Goal: Find specific page/section: Find specific page/section

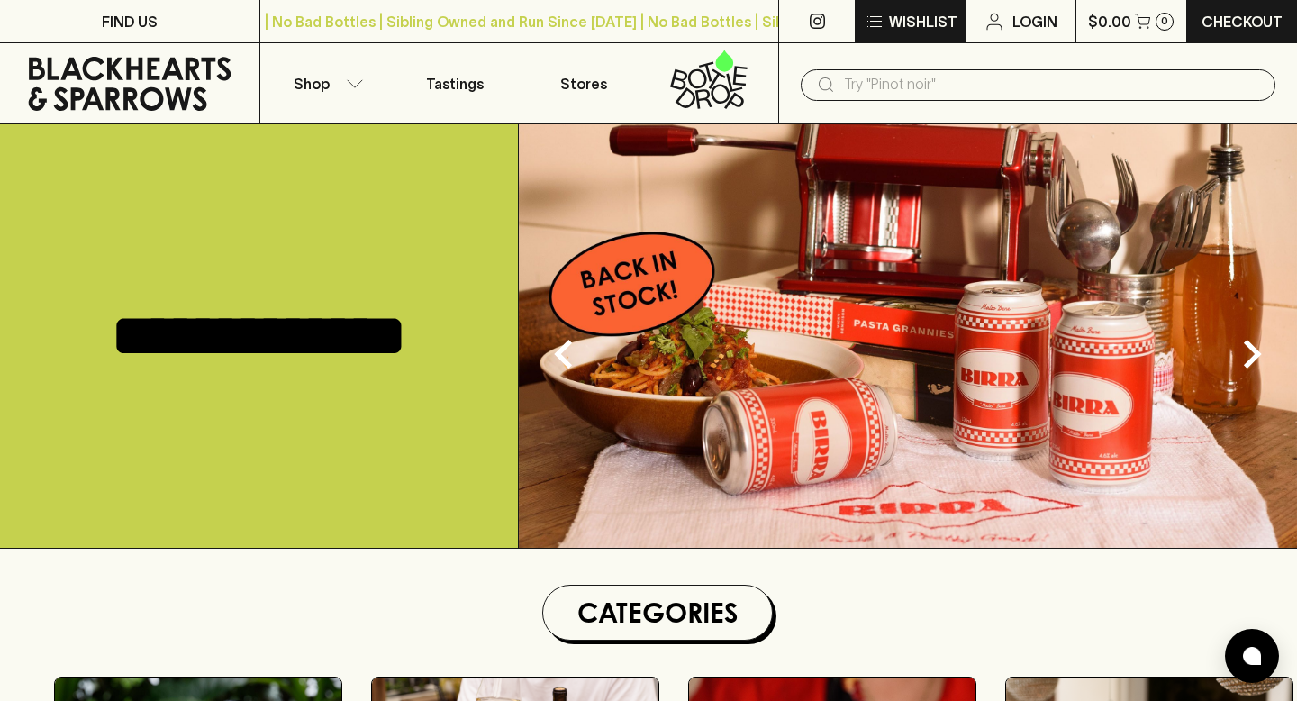
click at [875, 23] on icon "button" at bounding box center [875, 22] width 22 height 22
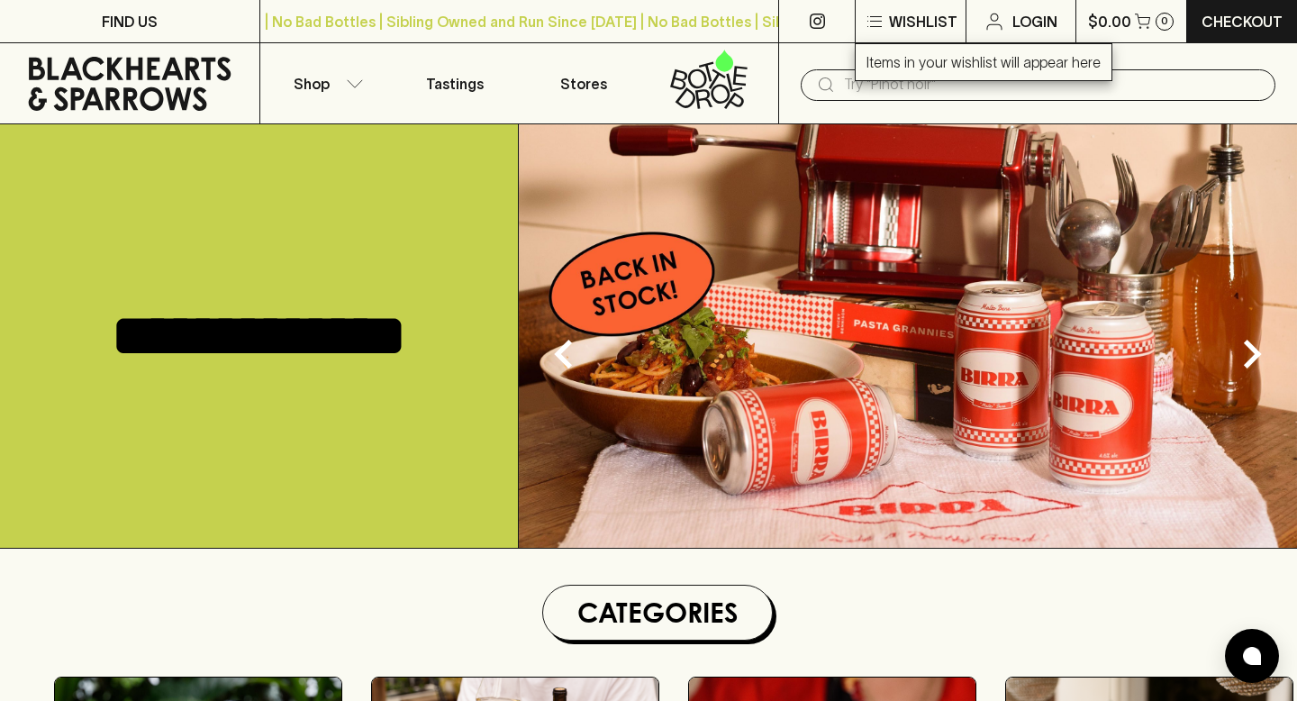
click at [752, 186] on div at bounding box center [648, 350] width 1297 height 701
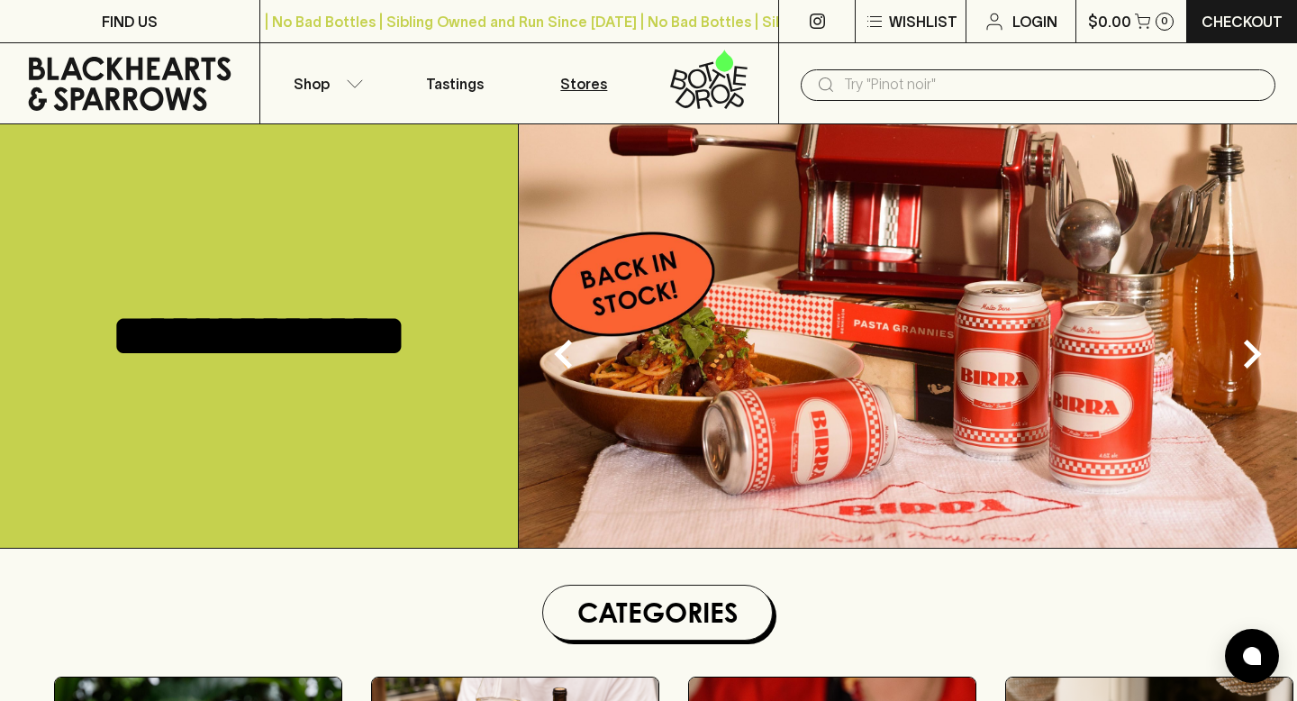
click at [583, 83] on p "Stores" at bounding box center [583, 84] width 47 height 22
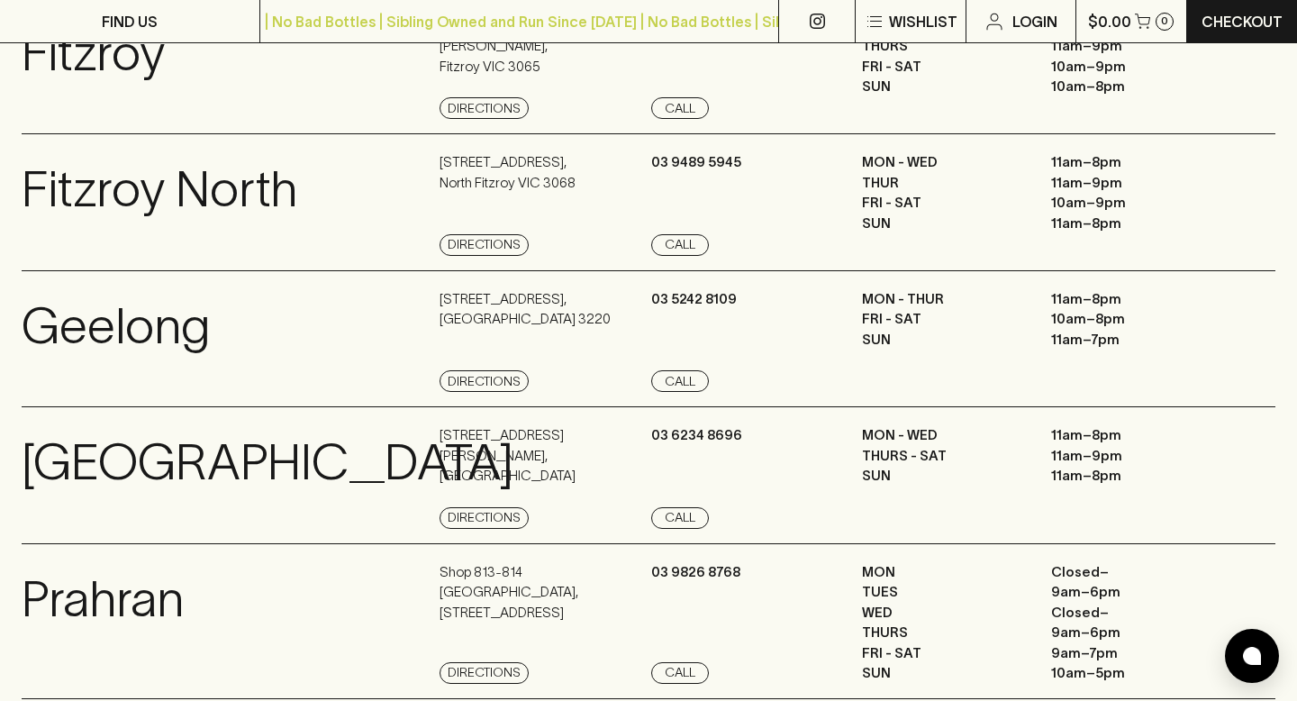
scroll to position [1166, 0]
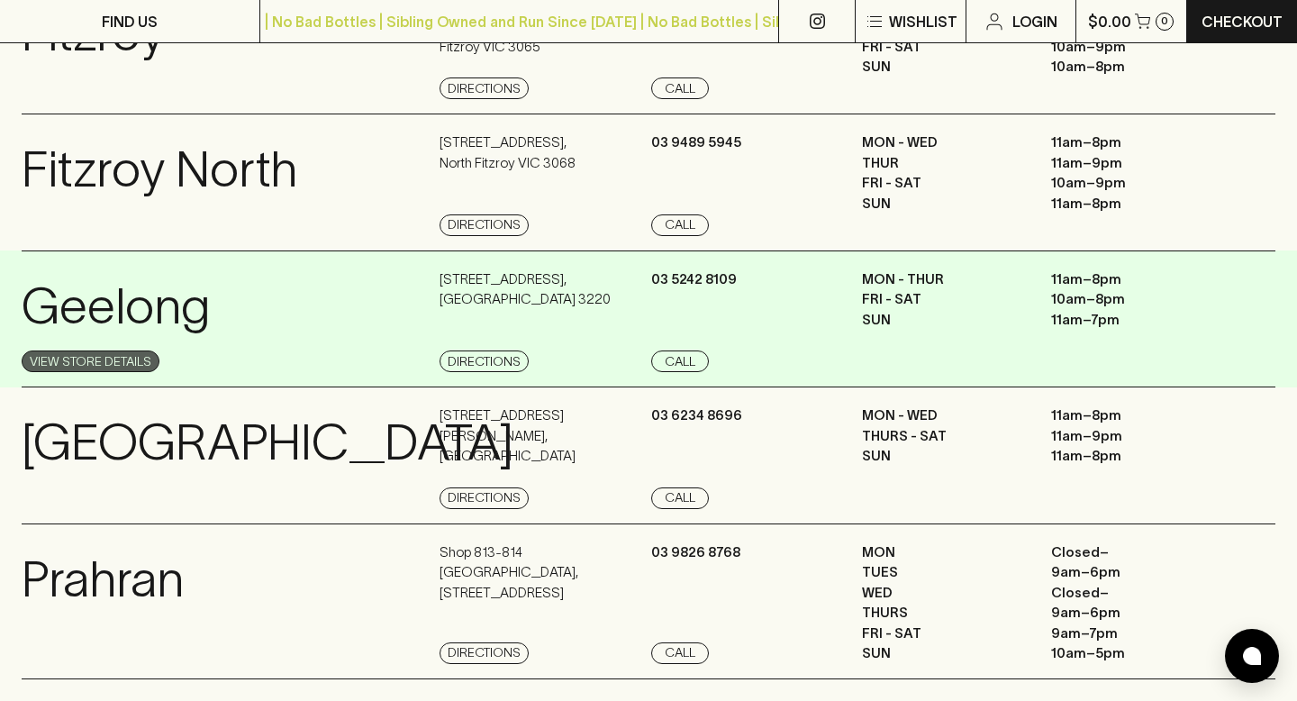
click at [115, 372] on link "View Store Details" at bounding box center [91, 361] width 138 height 22
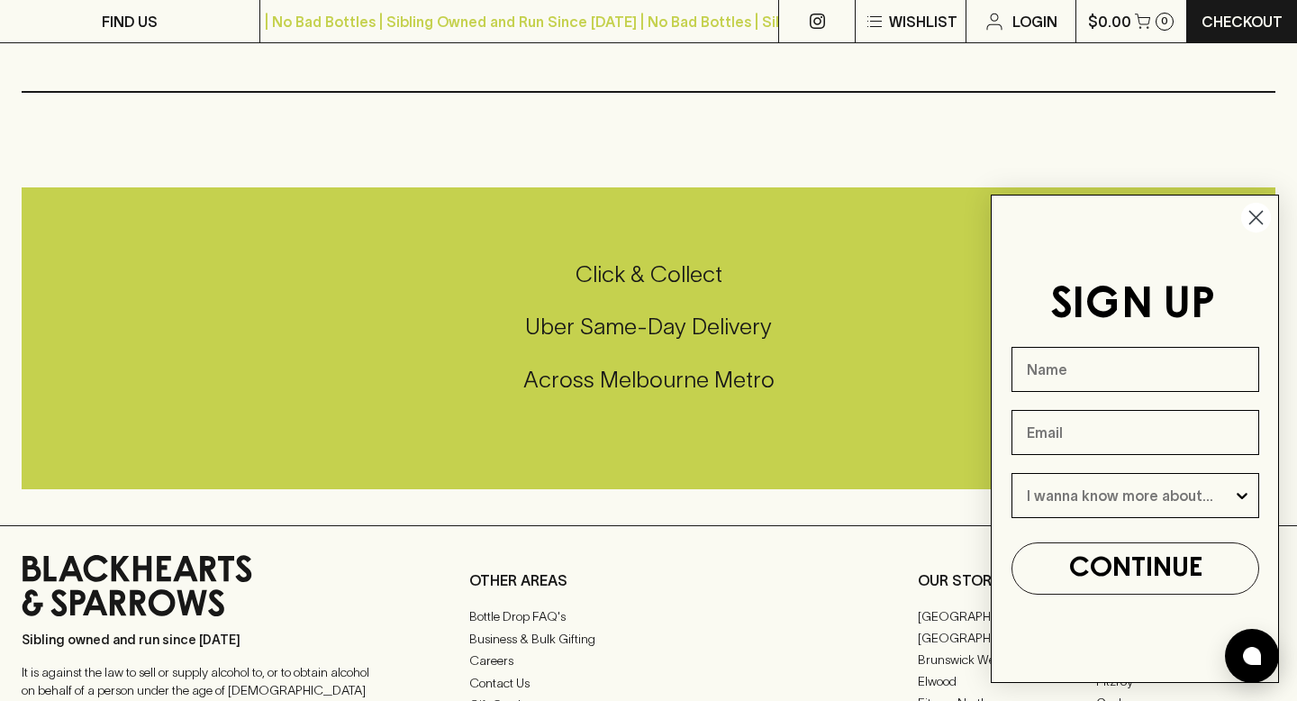
scroll to position [476, 0]
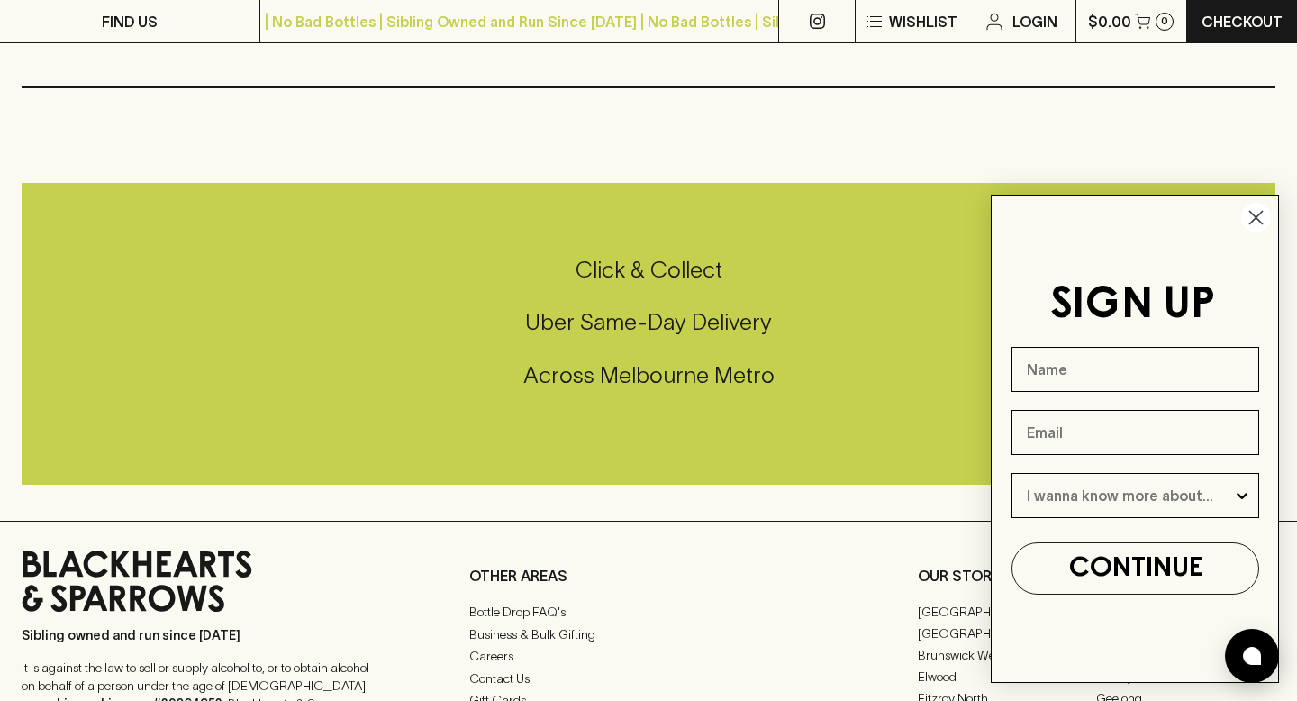
click at [1256, 218] on icon "Close dialog" at bounding box center [1256, 218] width 13 height 13
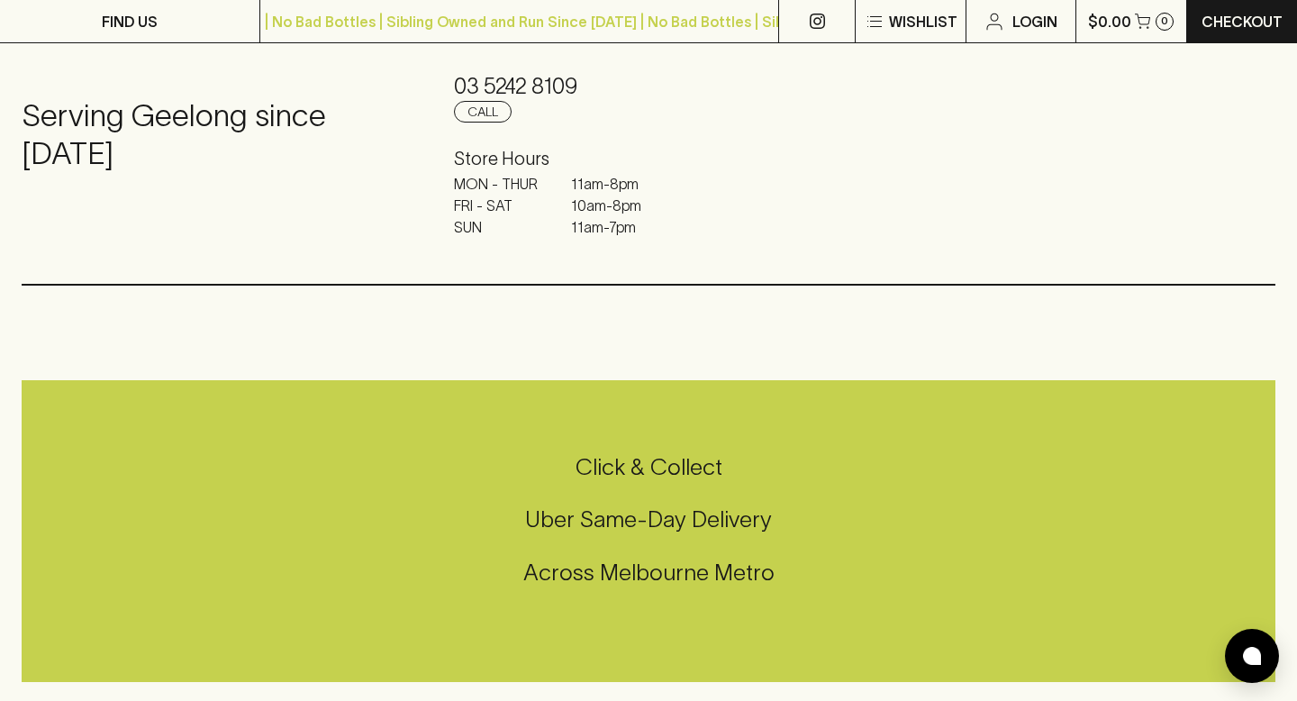
scroll to position [0, 0]
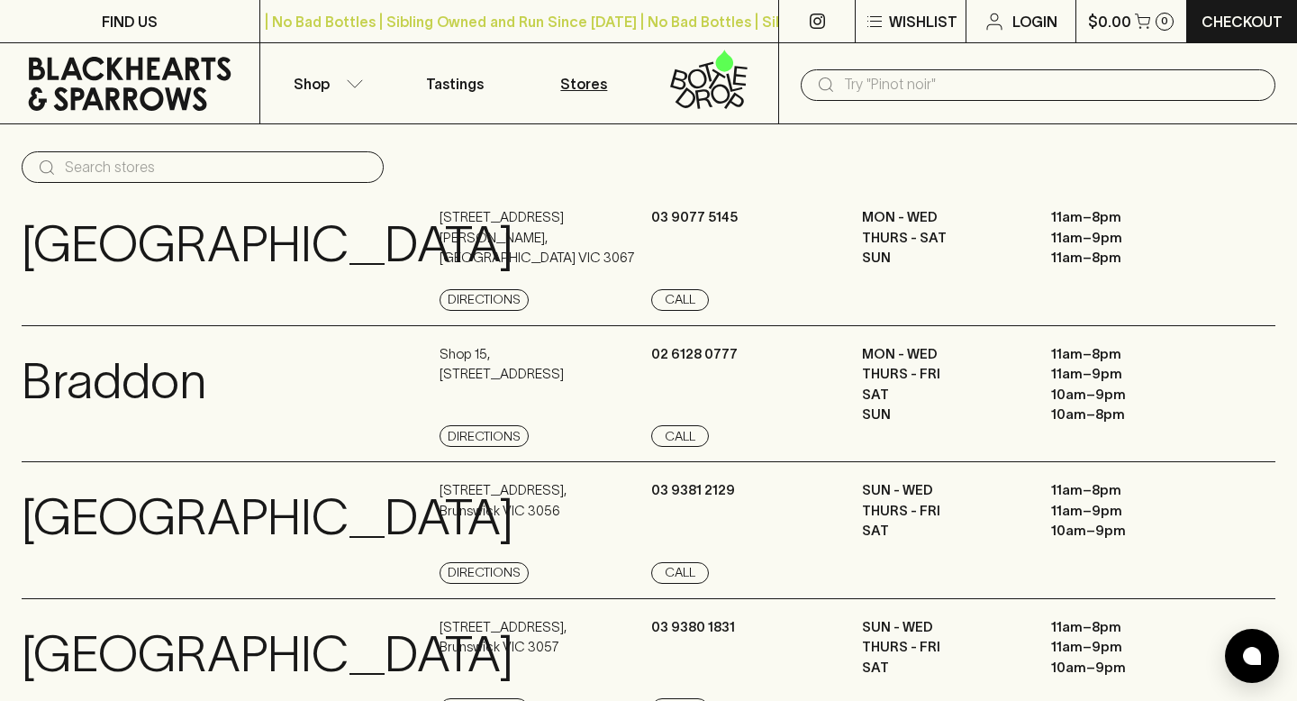
scroll to position [1166, 0]
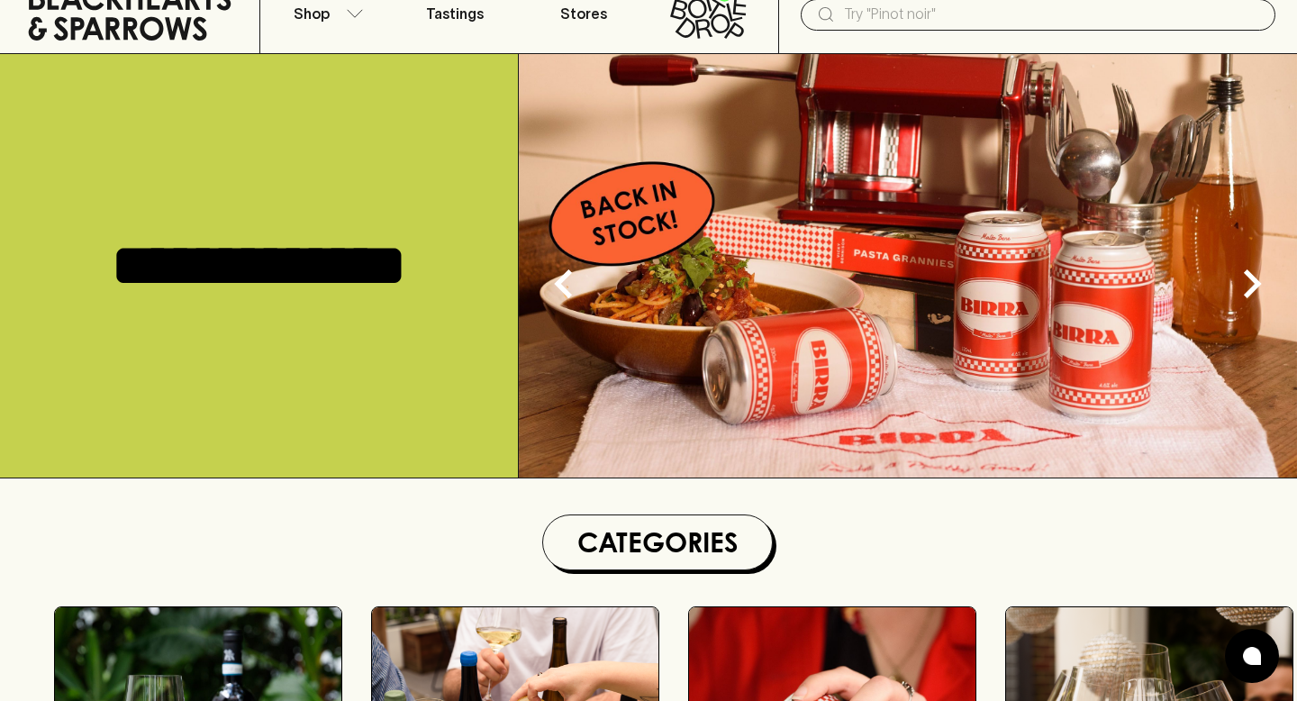
scroll to position [71, 0]
